Goal: Transaction & Acquisition: Book appointment/travel/reservation

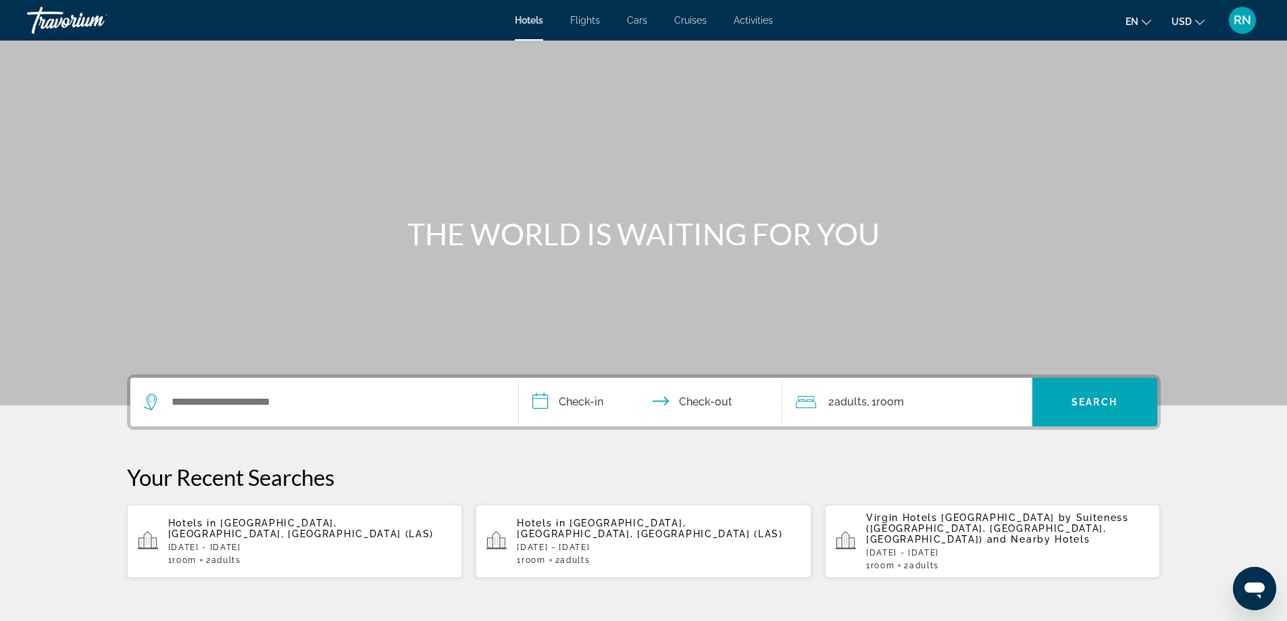
click at [269, 544] on div "Hotels in [GEOGRAPHIC_DATA], [GEOGRAPHIC_DATA], [GEOGRAPHIC_DATA] ([GEOGRAPHIC_…" at bounding box center [310, 540] width 284 height 47
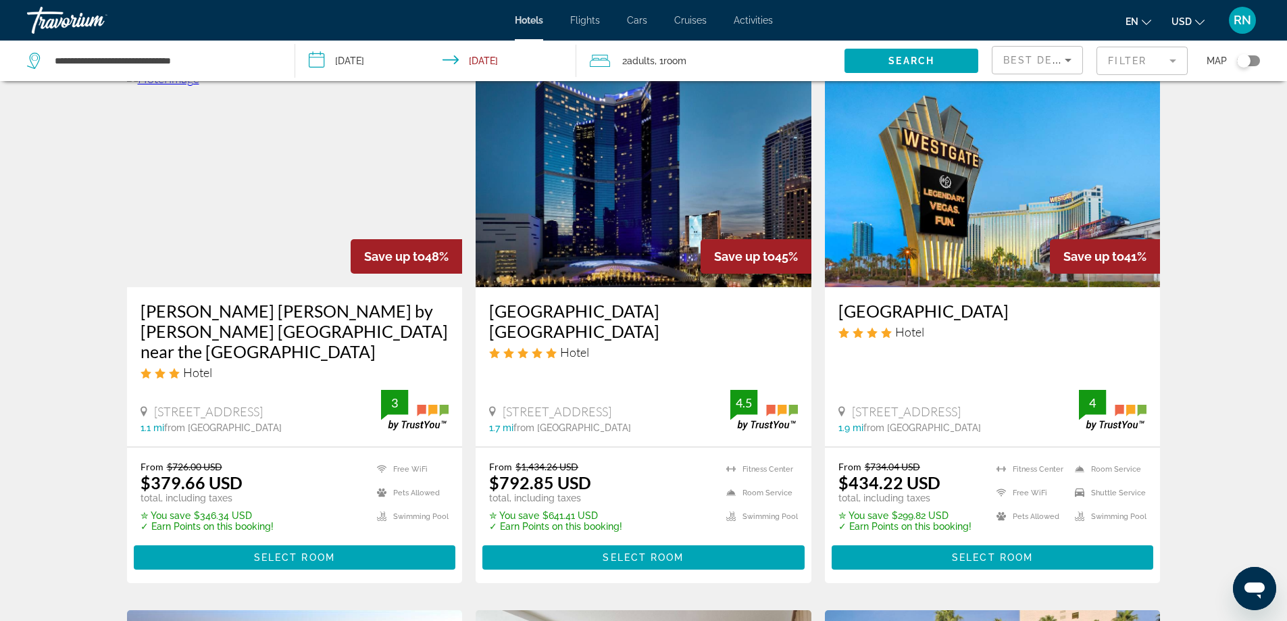
scroll to position [608, 0]
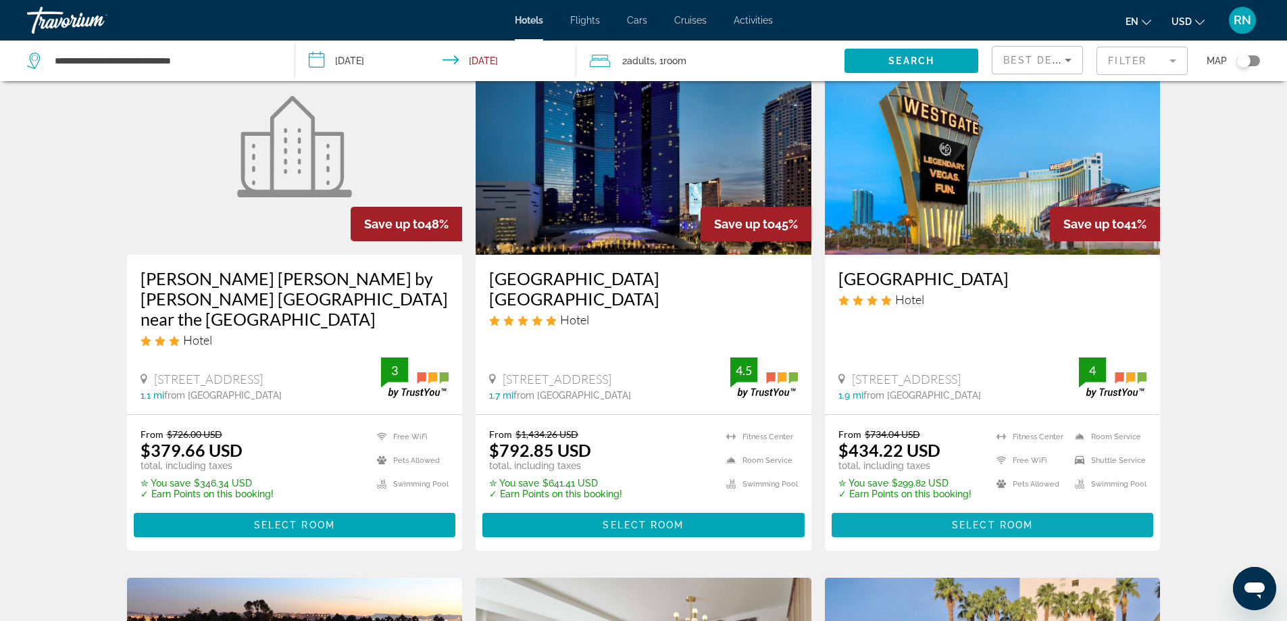
click at [983, 519] on span "Select Room" at bounding box center [992, 524] width 81 height 11
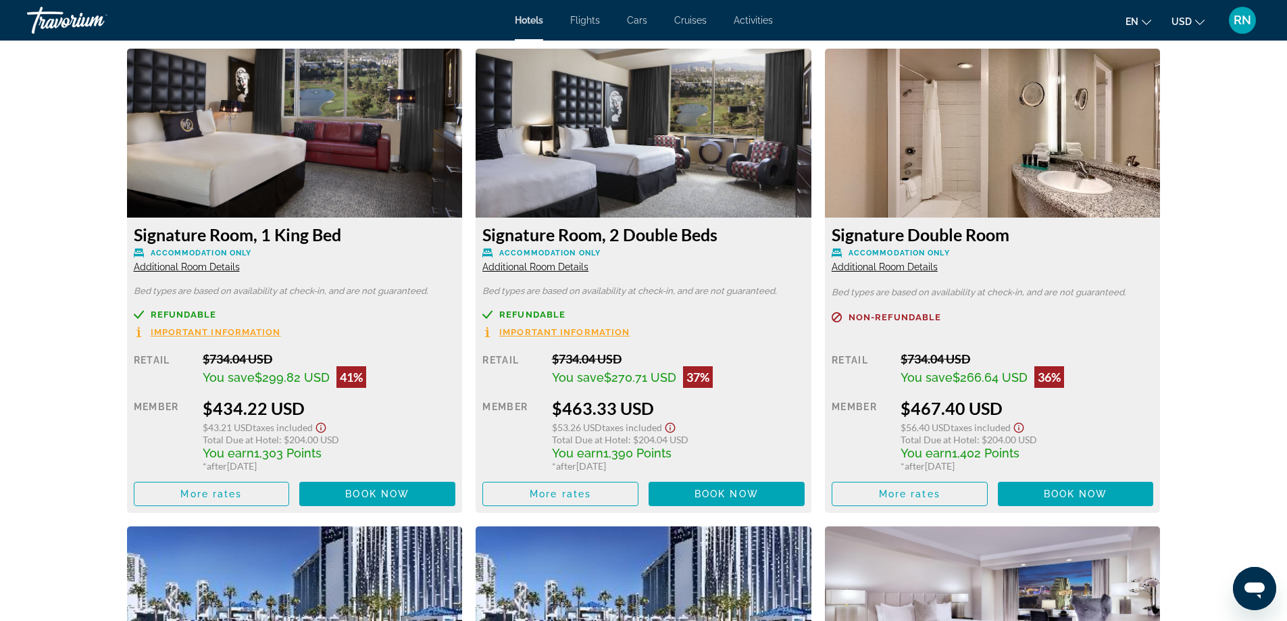
scroll to position [1891, 0]
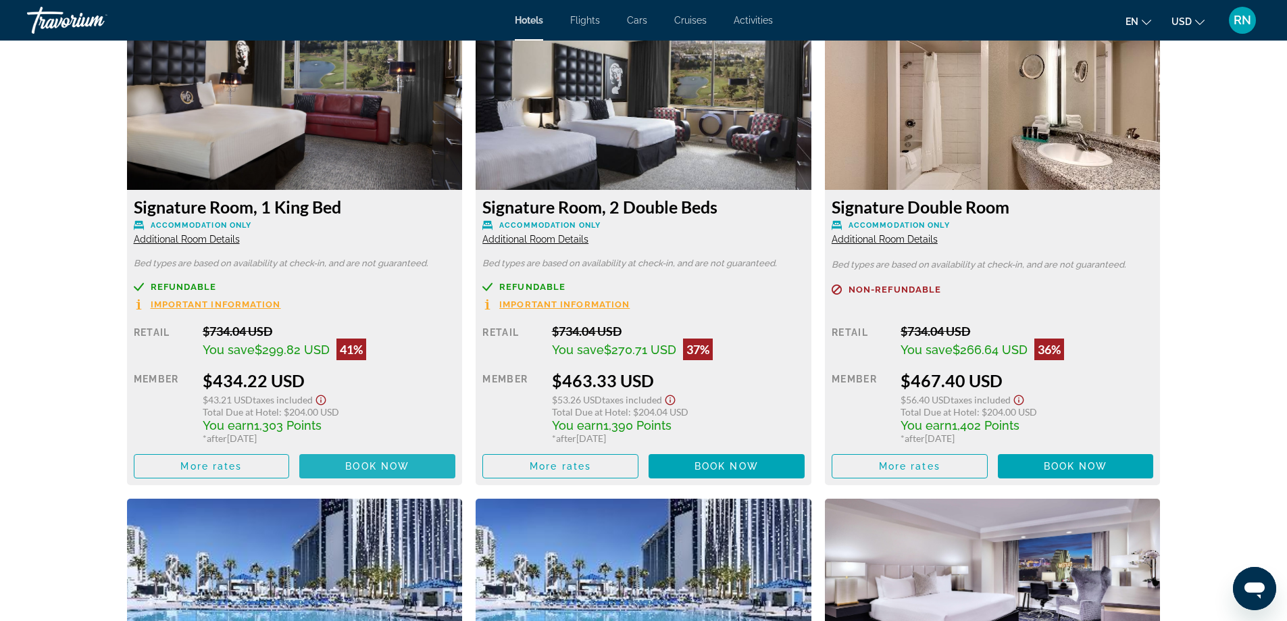
click at [365, 469] on span "Book now" at bounding box center [377, 466] width 64 height 11
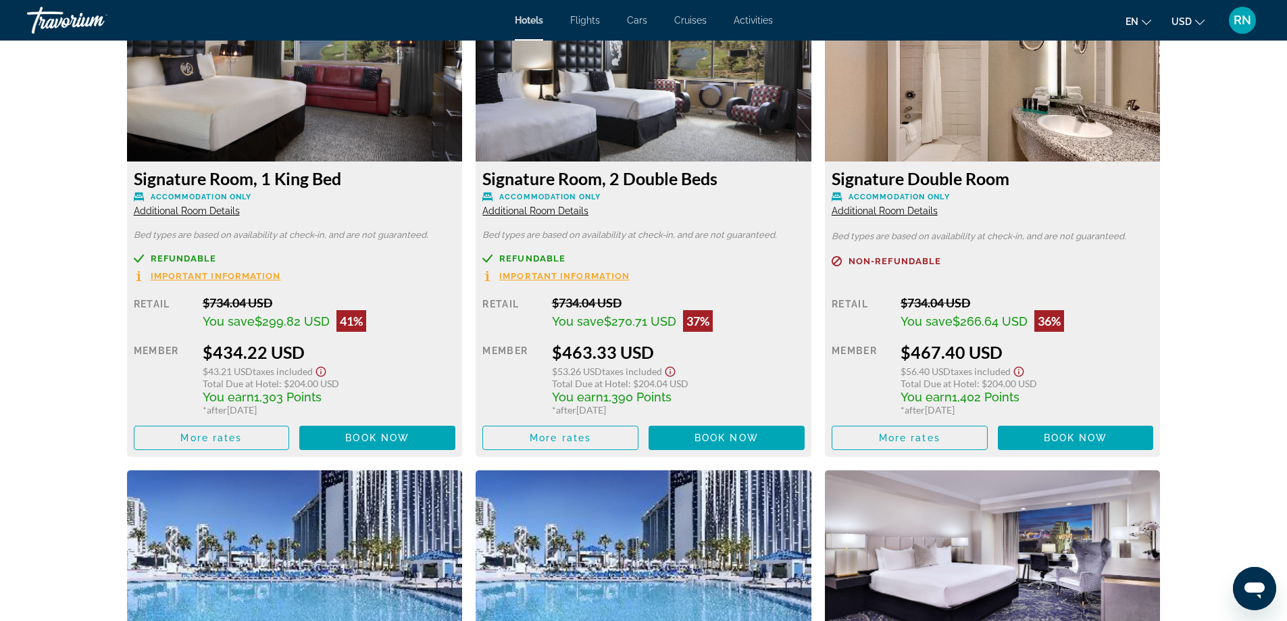
scroll to position [1921, 0]
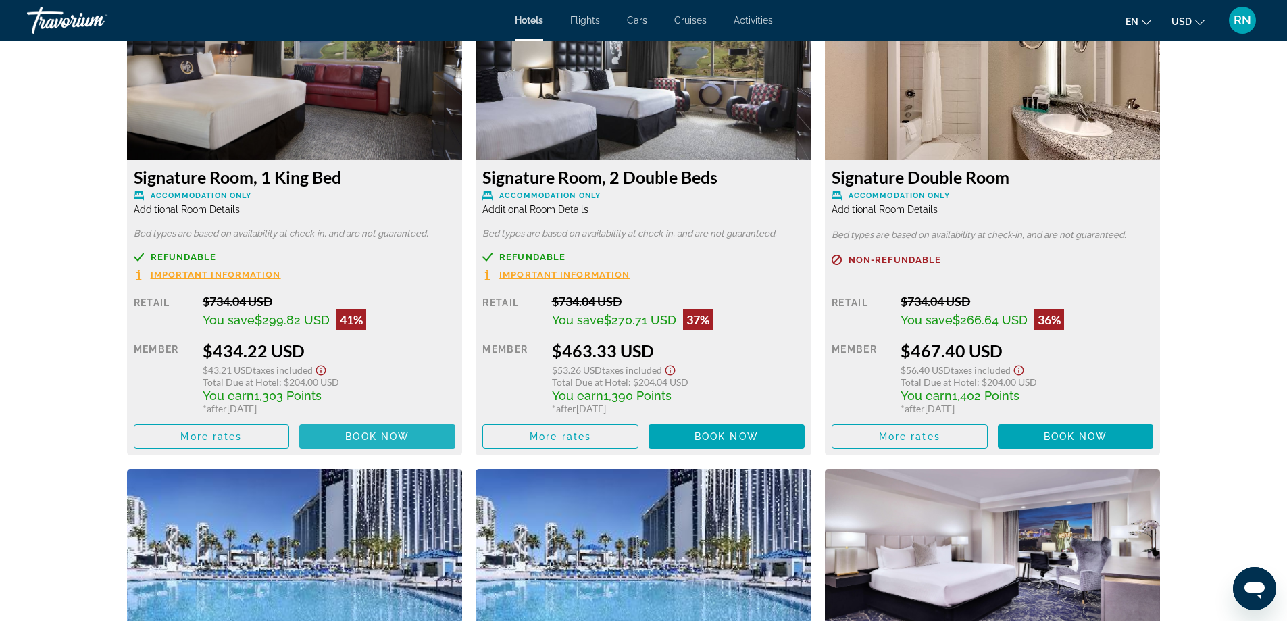
click at [384, 432] on span "Book now" at bounding box center [377, 436] width 64 height 11
